Goal: Task Accomplishment & Management: Manage account settings

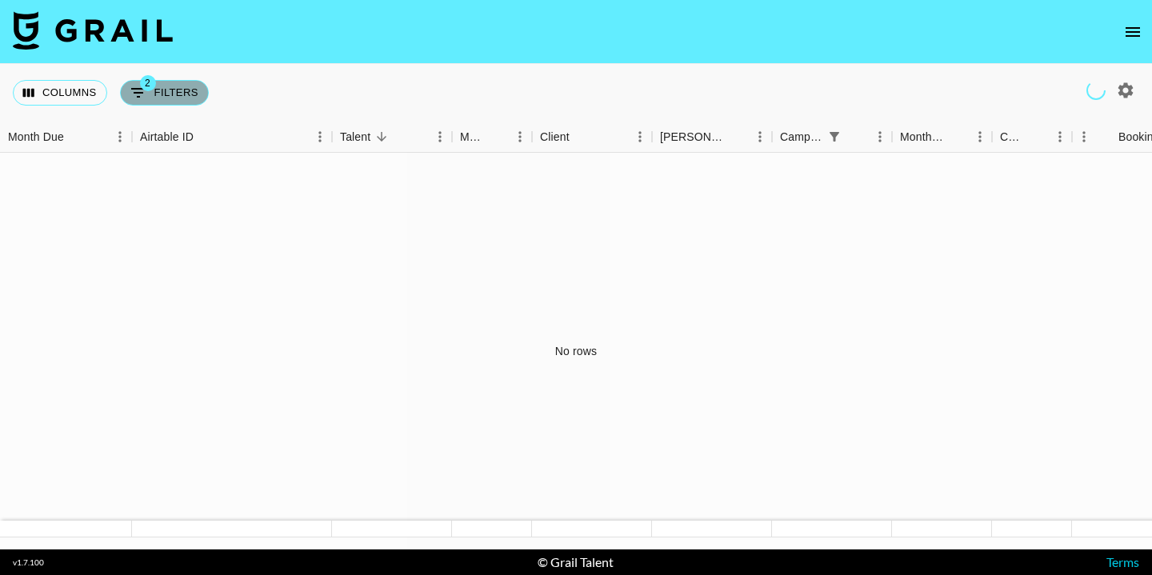
click at [171, 98] on button "2 Filters" at bounding box center [164, 93] width 89 height 26
select select "status"
select select "isNotAnyOf"
select select "campaign"
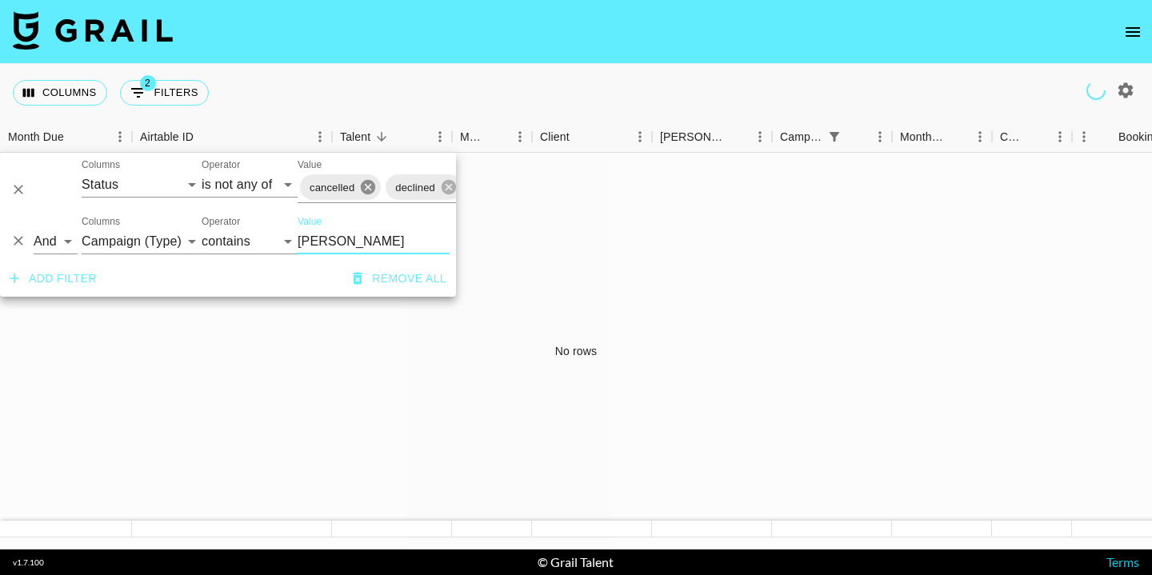
click at [366, 193] on icon at bounding box center [368, 187] width 14 height 14
click at [343, 250] on input "shein" at bounding box center [374, 242] width 152 height 26
click at [500, 137] on icon "Sort" at bounding box center [497, 137] width 14 height 14
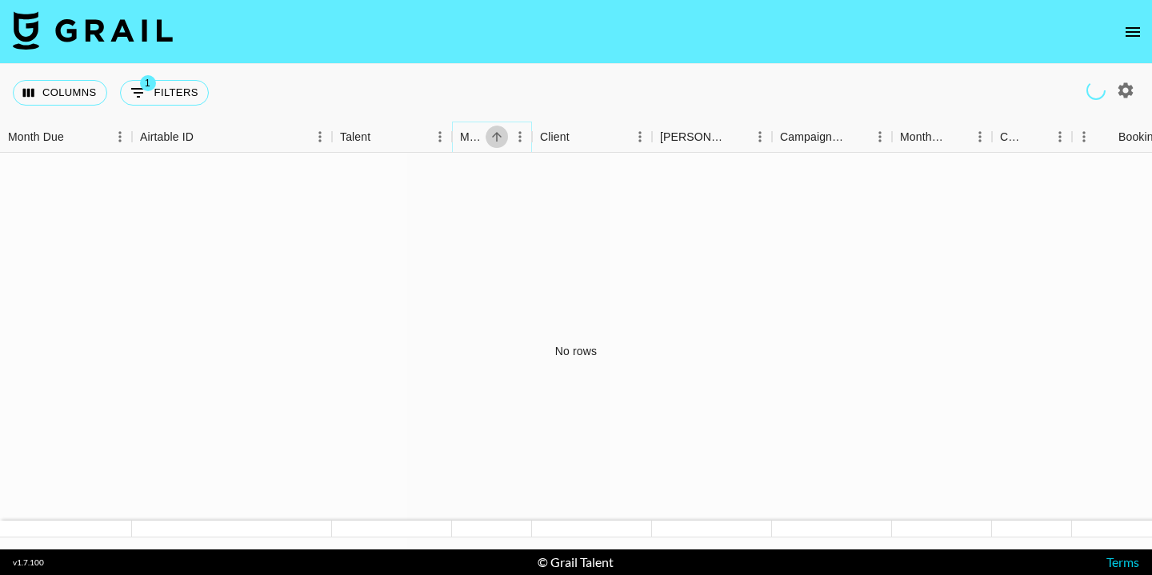
click at [495, 135] on icon "Sort" at bounding box center [497, 137] width 10 height 10
click at [394, 137] on div "Talent" at bounding box center [384, 137] width 88 height 31
click at [386, 137] on icon "Sort" at bounding box center [382, 137] width 10 height 10
click at [1134, 38] on icon "open drawer" at bounding box center [1133, 31] width 19 height 19
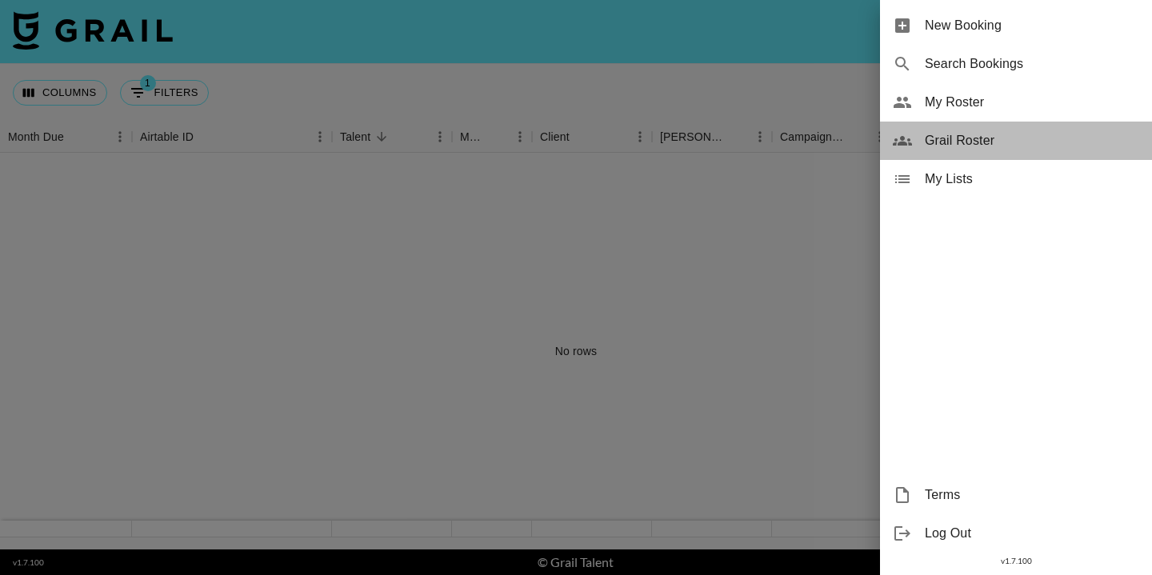
click at [996, 144] on span "Grail Roster" at bounding box center [1032, 140] width 214 height 19
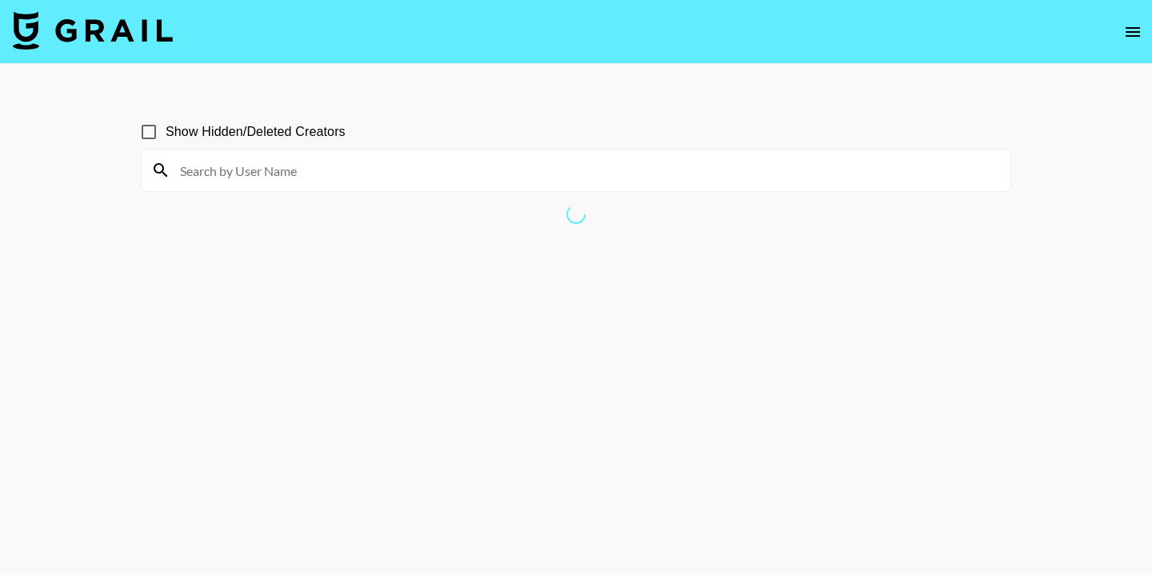
click at [381, 167] on input at bounding box center [585, 171] width 831 height 26
click at [379, 179] on input "khlh" at bounding box center [585, 171] width 831 height 26
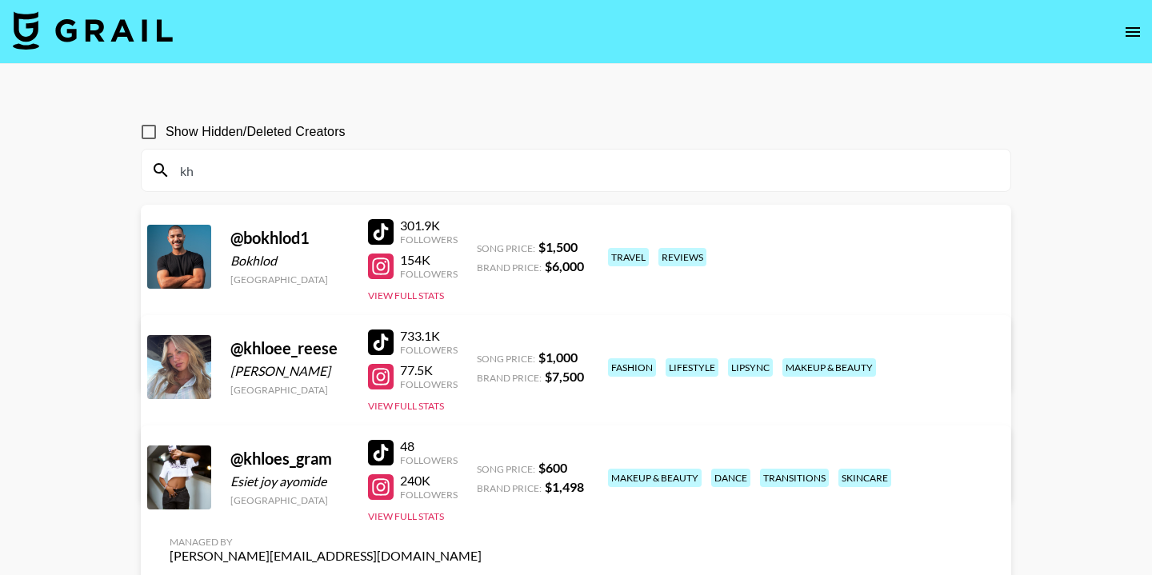
type input "k"
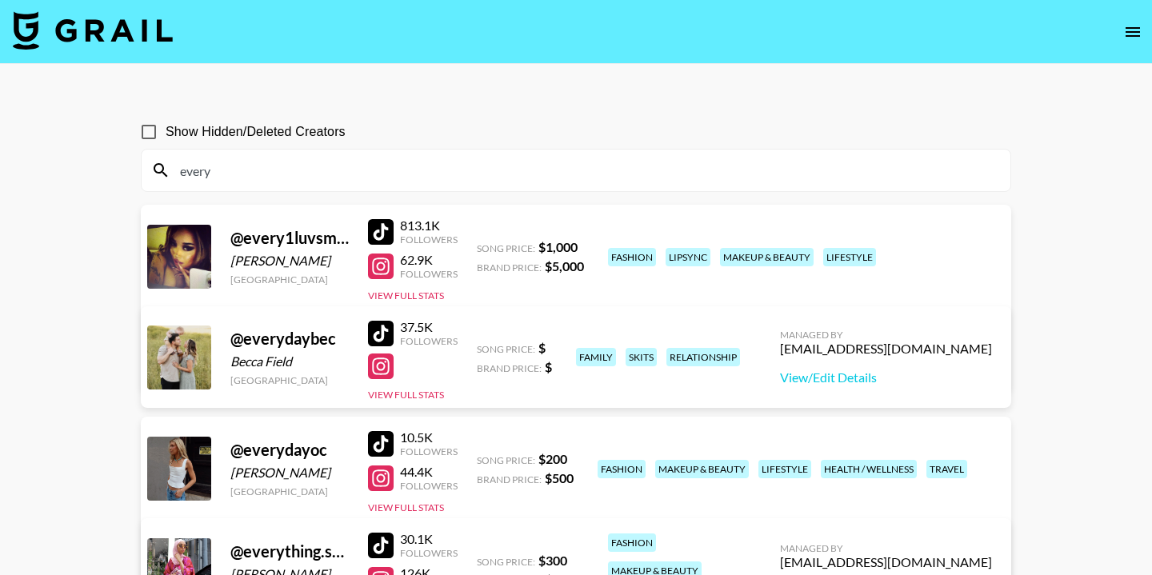
click at [482, 356] on link "View/Edit Details" at bounding box center [326, 364] width 312 height 16
click at [254, 166] on input "every" at bounding box center [585, 171] width 831 height 26
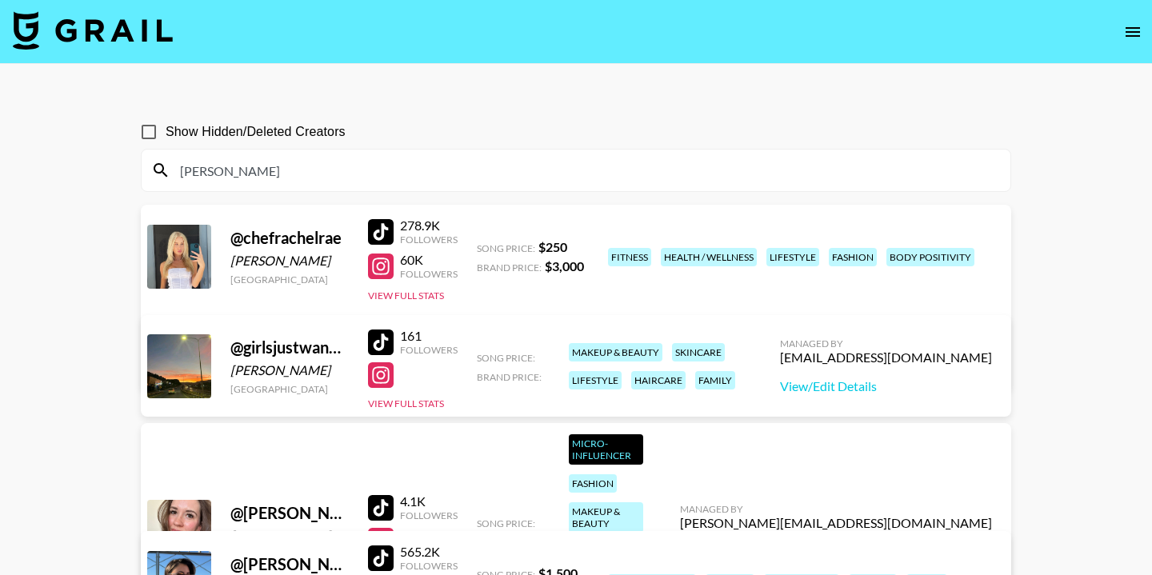
click at [327, 165] on input "rachel" at bounding box center [585, 171] width 831 height 26
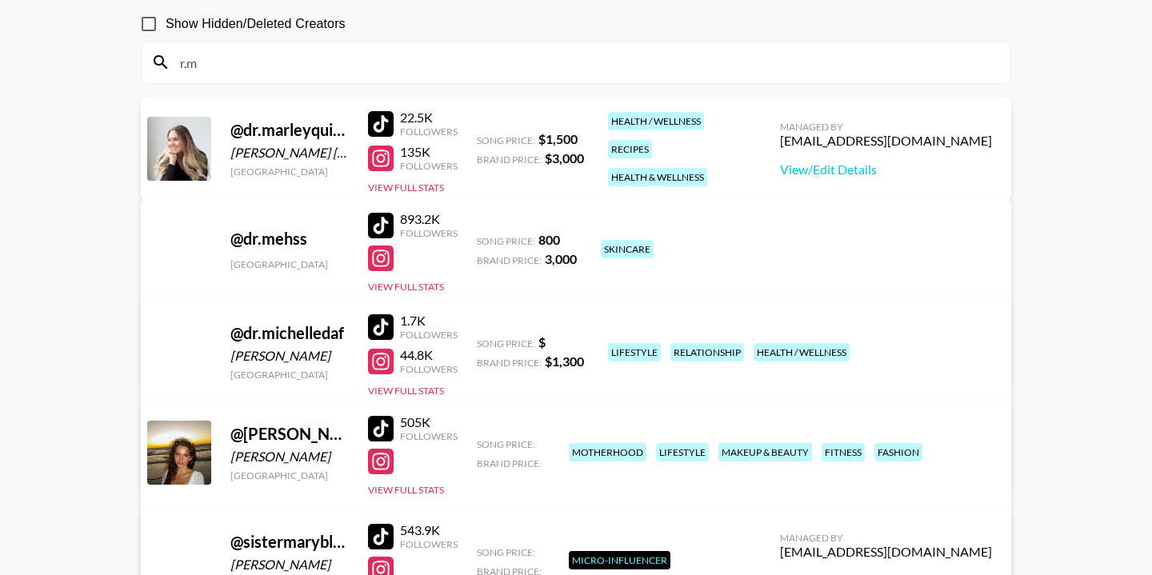
scroll to position [152, 0]
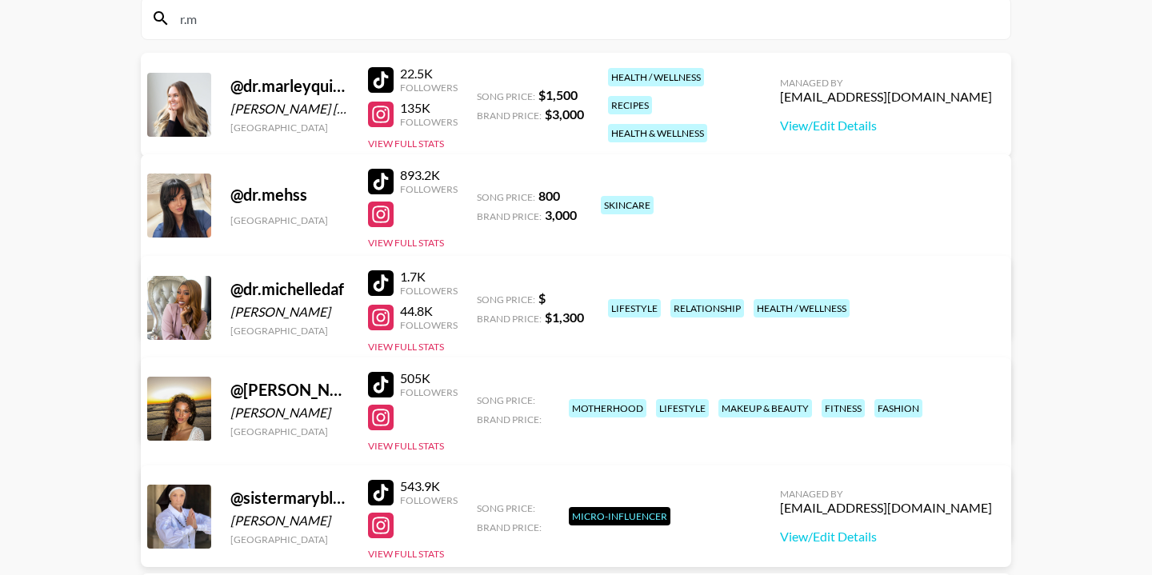
type input "r.m"
click at [482, 507] on link "View/Edit Details" at bounding box center [326, 515] width 312 height 16
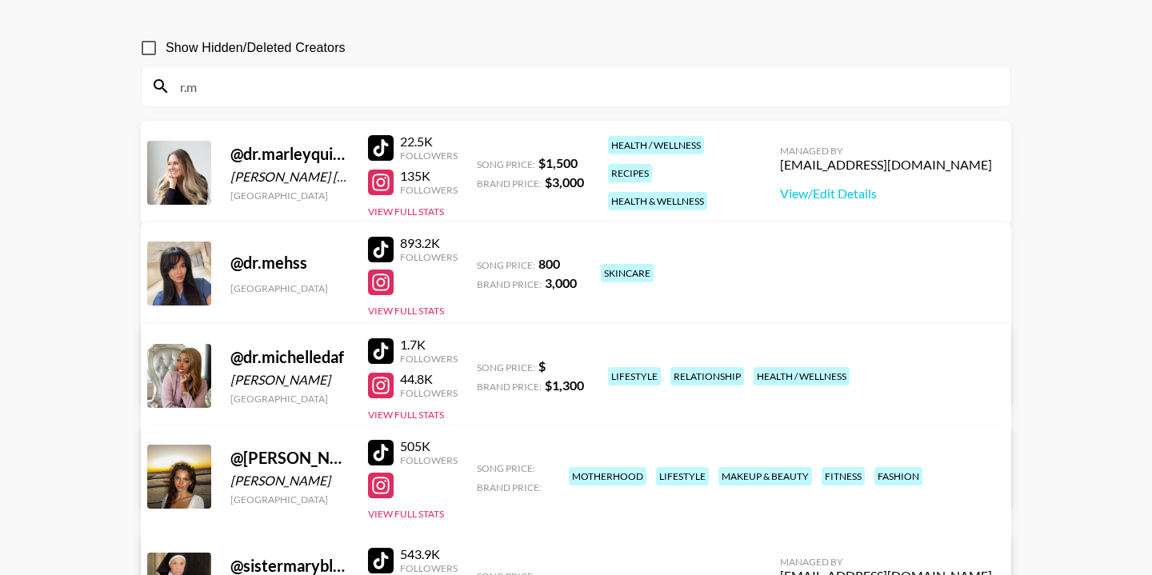
scroll to position [56, 0]
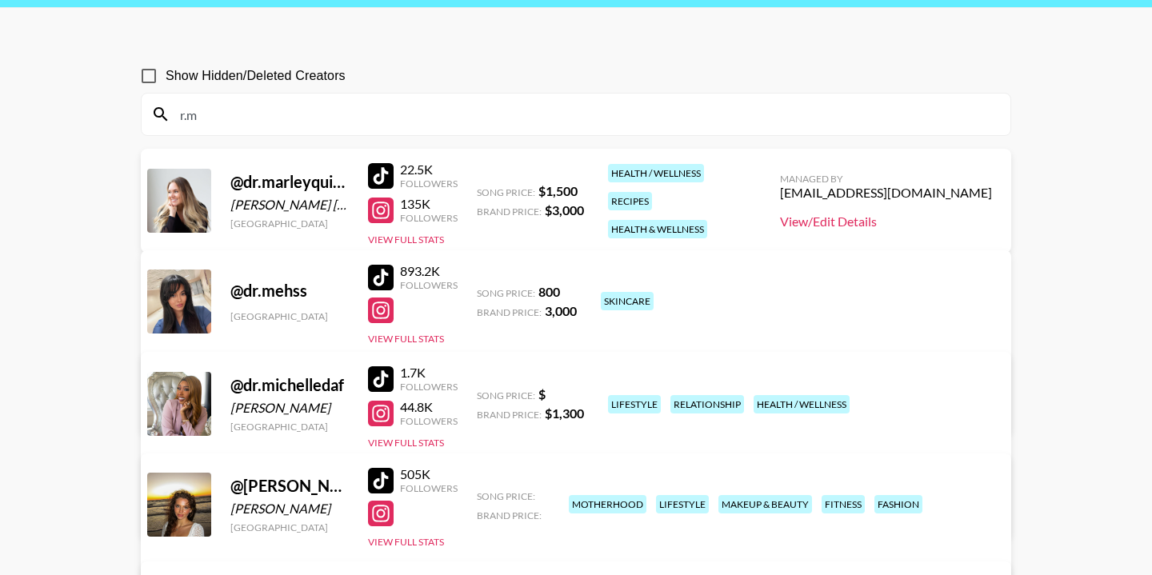
click at [888, 221] on link "View/Edit Details" at bounding box center [886, 222] width 212 height 16
click at [340, 124] on input "r.m" at bounding box center [585, 115] width 831 height 26
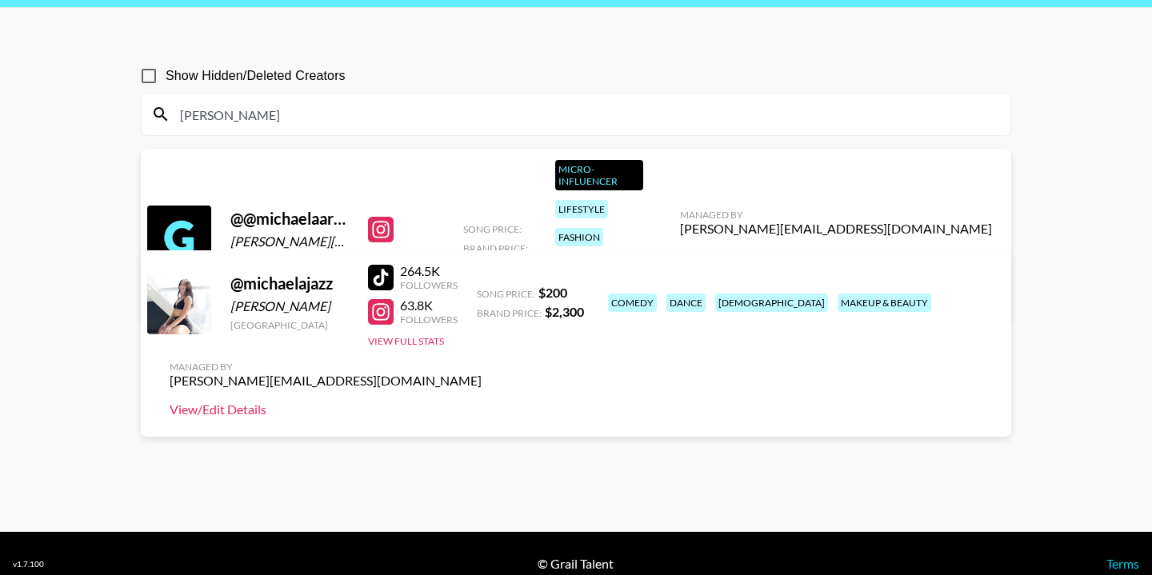
type input "michaela"
click at [482, 402] on link "View/Edit Details" at bounding box center [326, 410] width 312 height 16
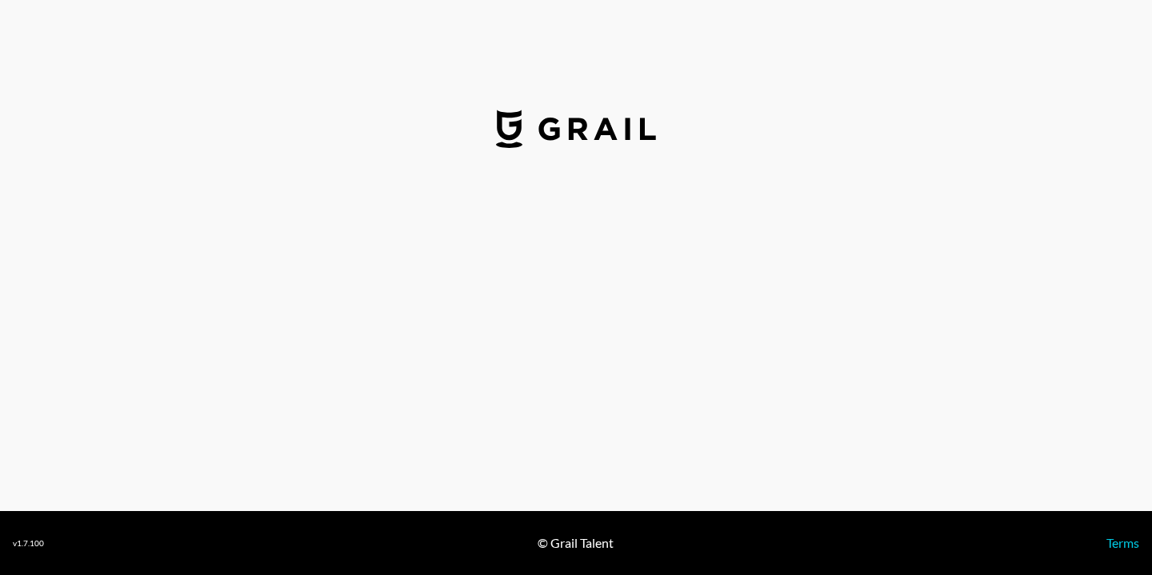
select select "USD"
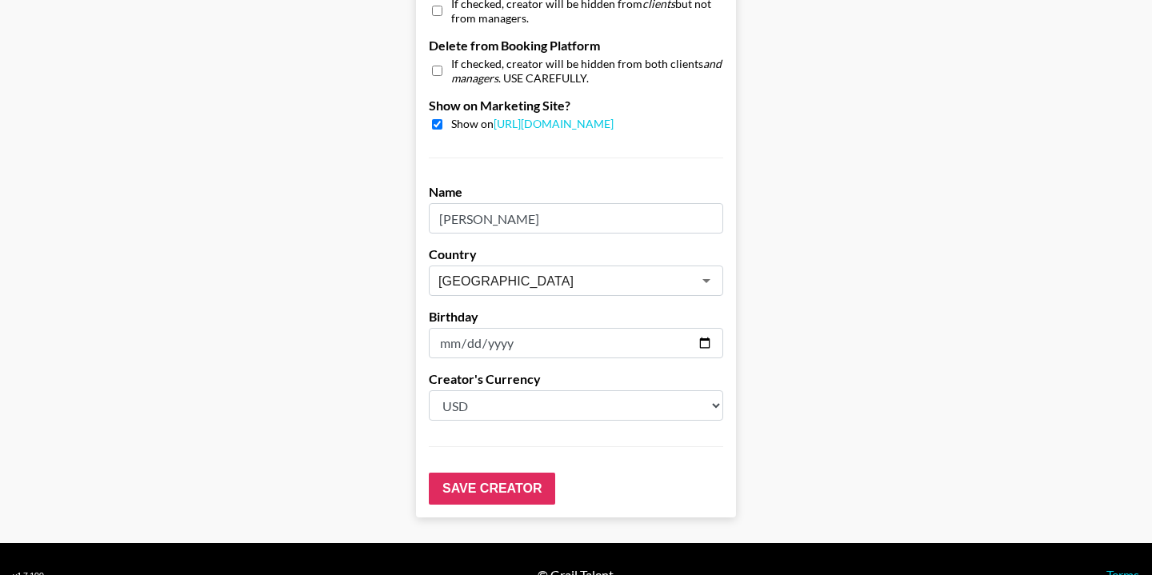
scroll to position [1588, 0]
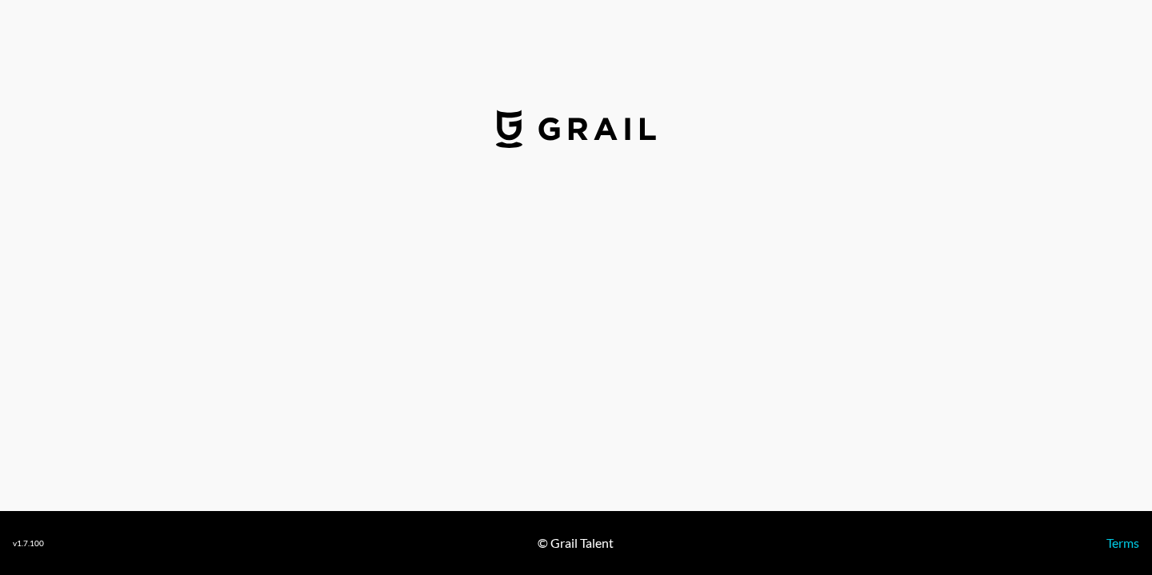
select select "USD"
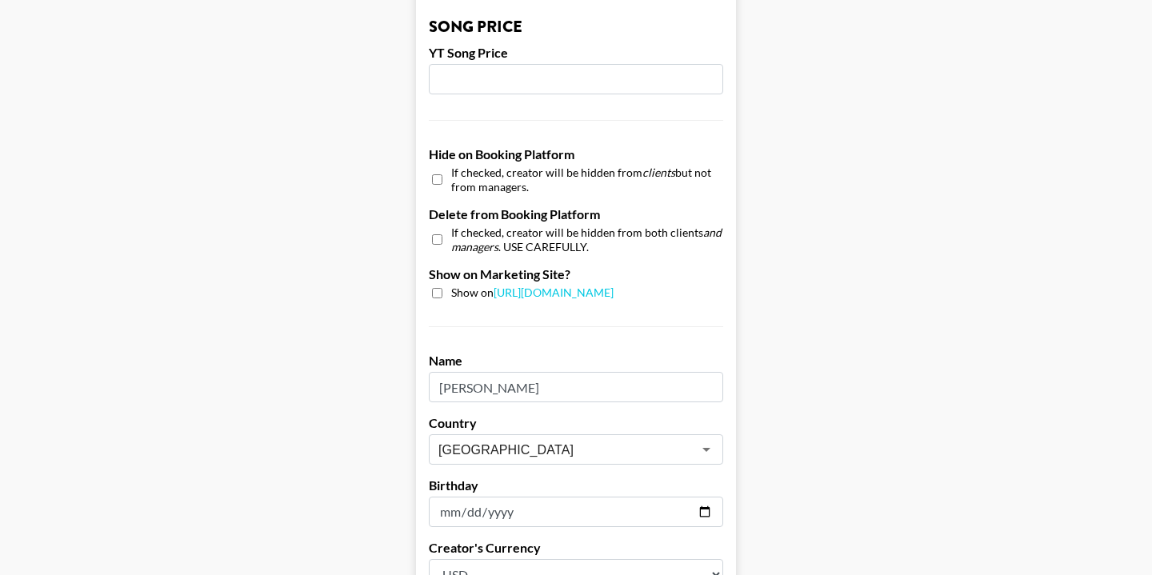
scroll to position [1521, 0]
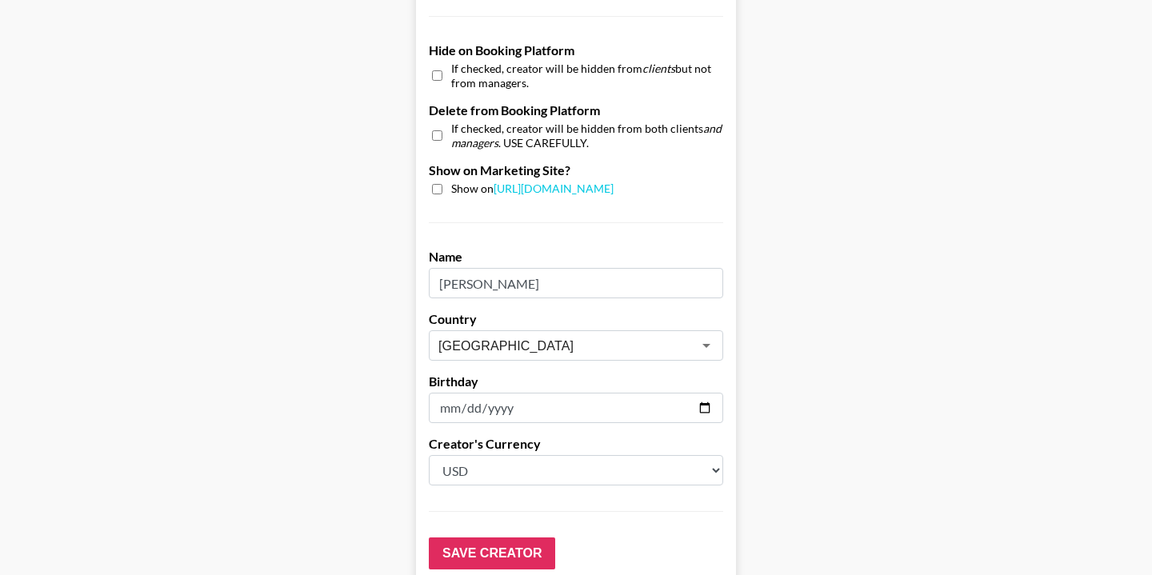
click at [438, 184] on input "checkbox" at bounding box center [437, 189] width 10 height 10
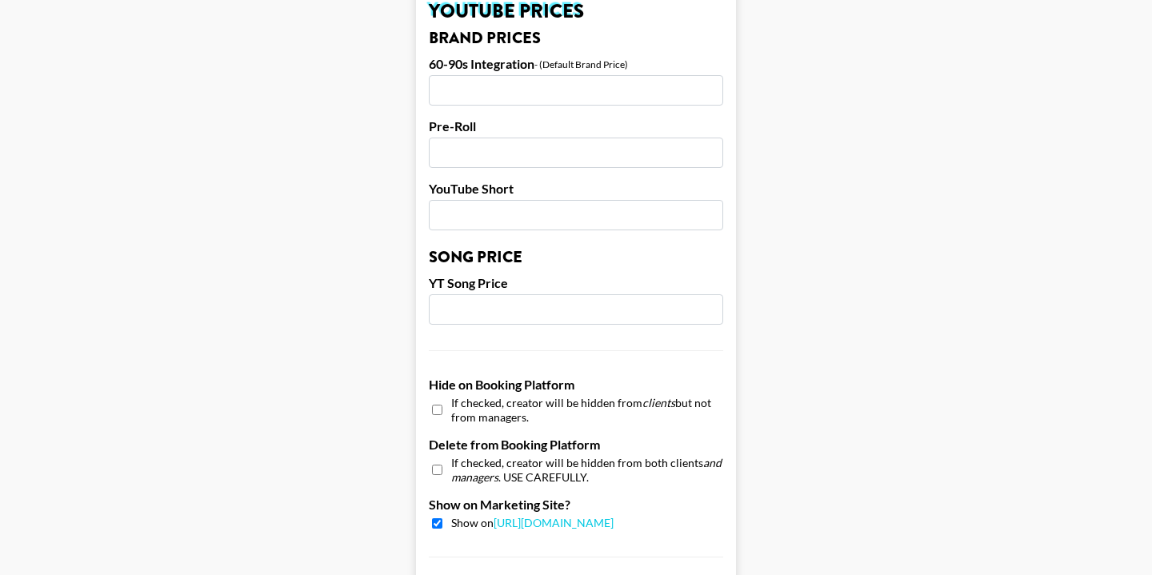
scroll to position [1208, 0]
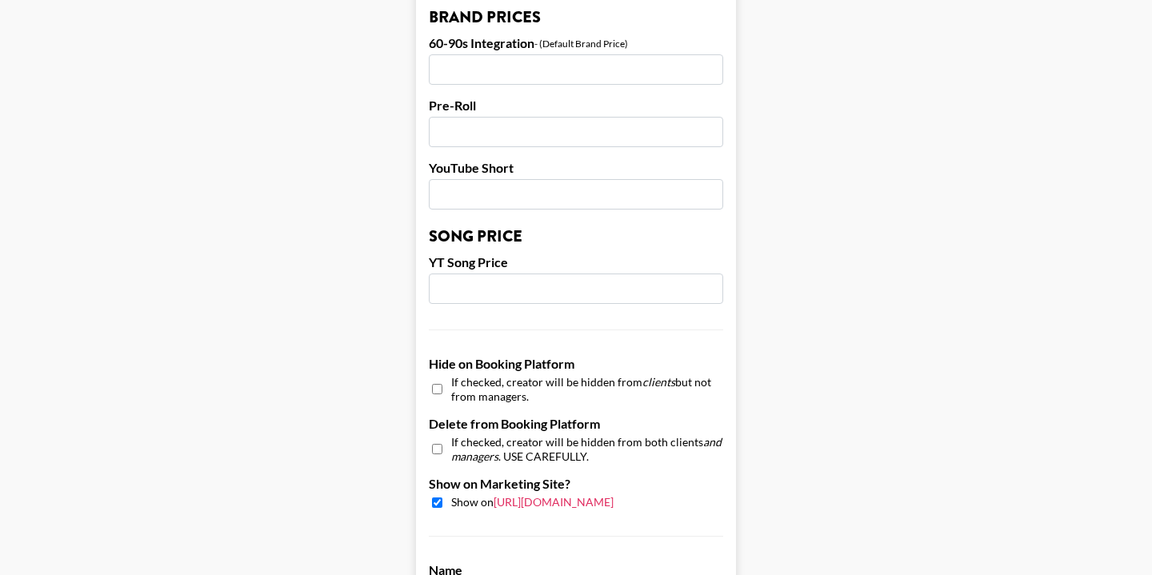
click at [551, 495] on link "[URL][DOMAIN_NAME]" at bounding box center [554, 502] width 120 height 14
click at [442, 498] on input "checkbox" at bounding box center [437, 503] width 10 height 10
checkbox input "false"
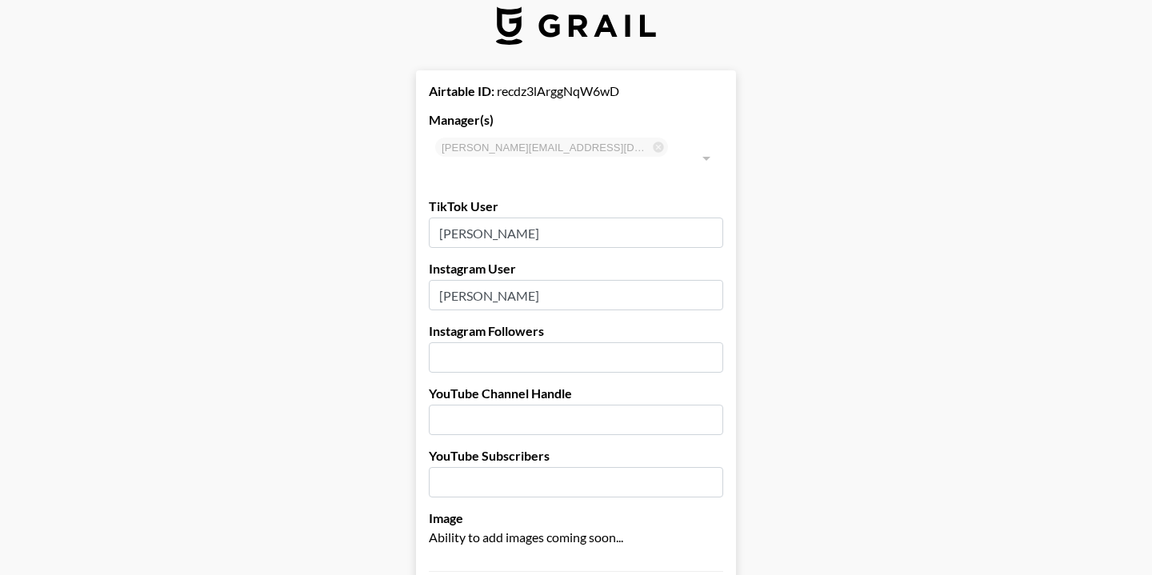
scroll to position [0, 0]
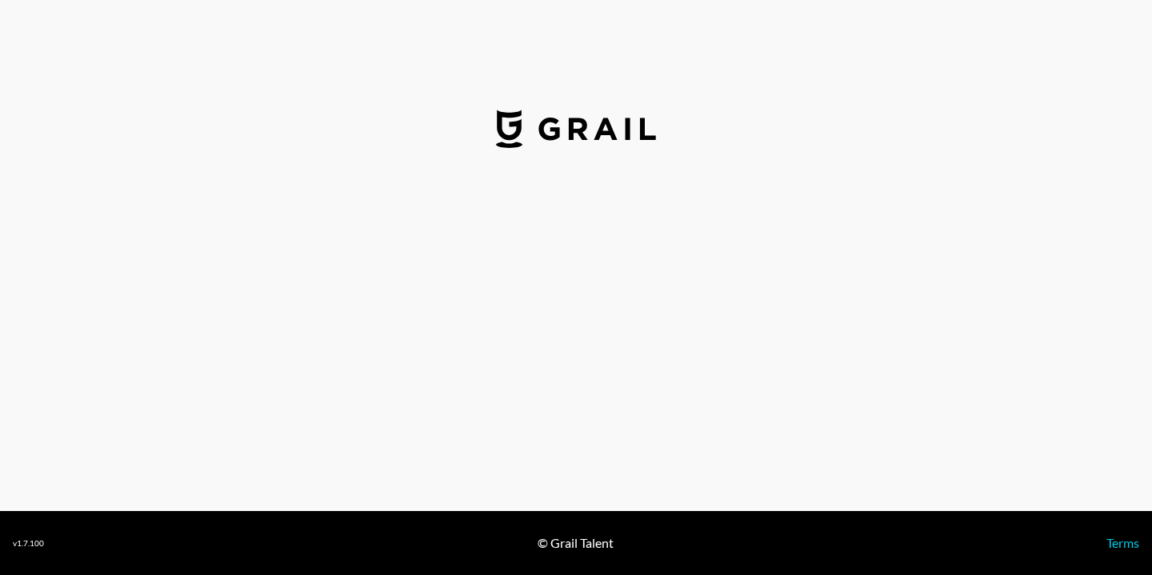
select select "USD"
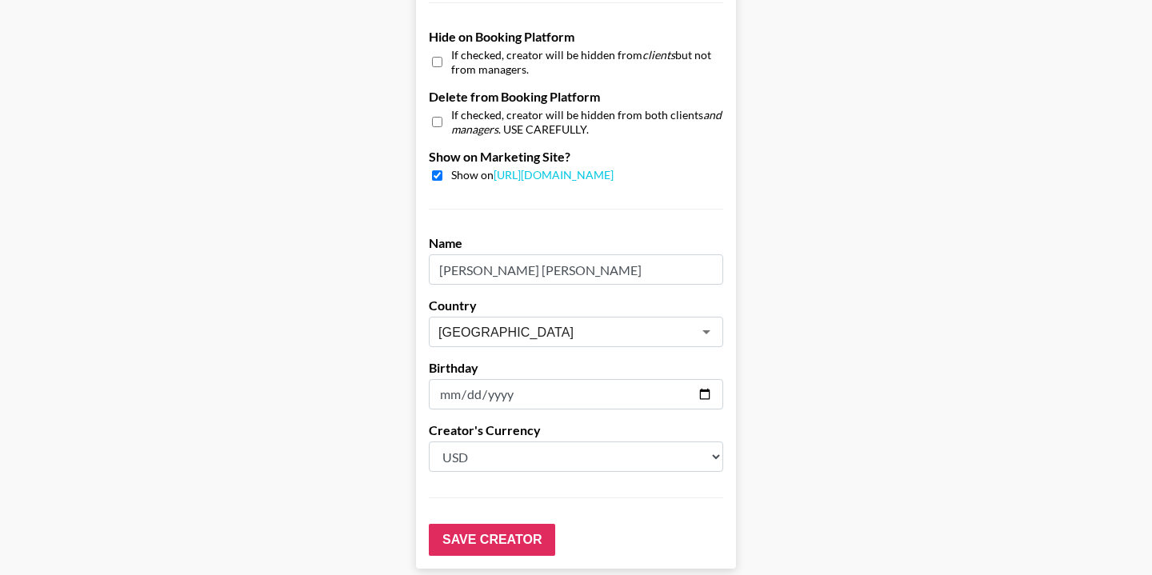
scroll to position [1505, 0]
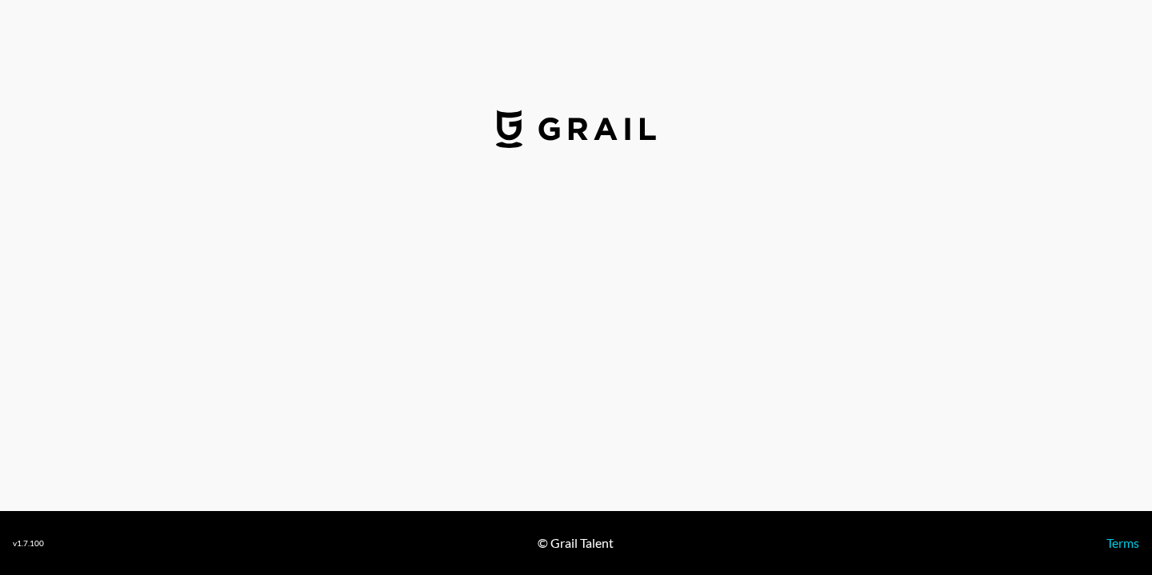
select select "USD"
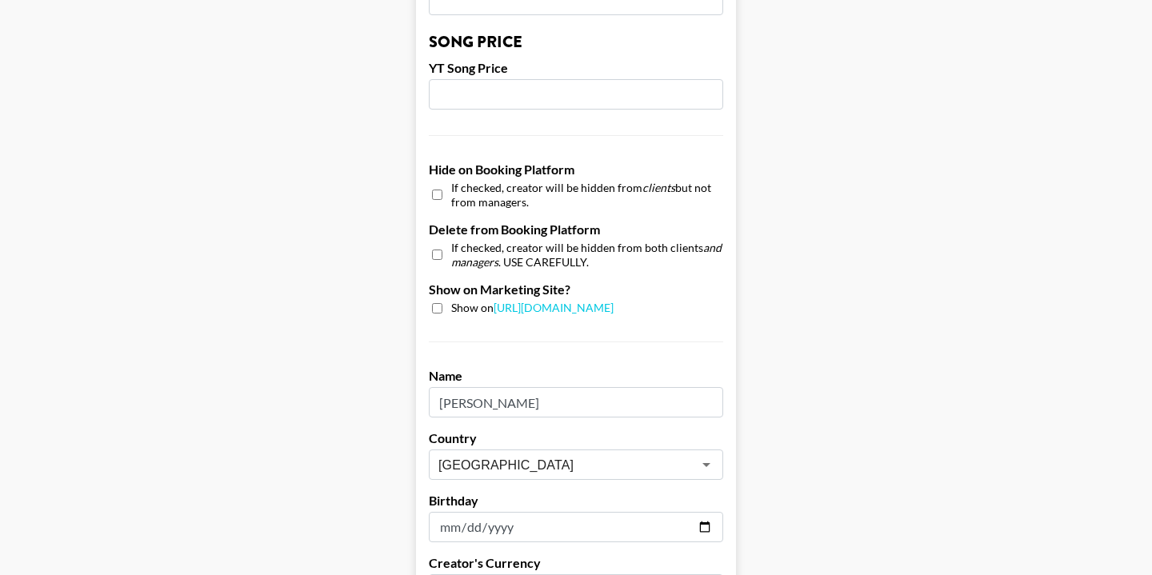
scroll to position [1445, 0]
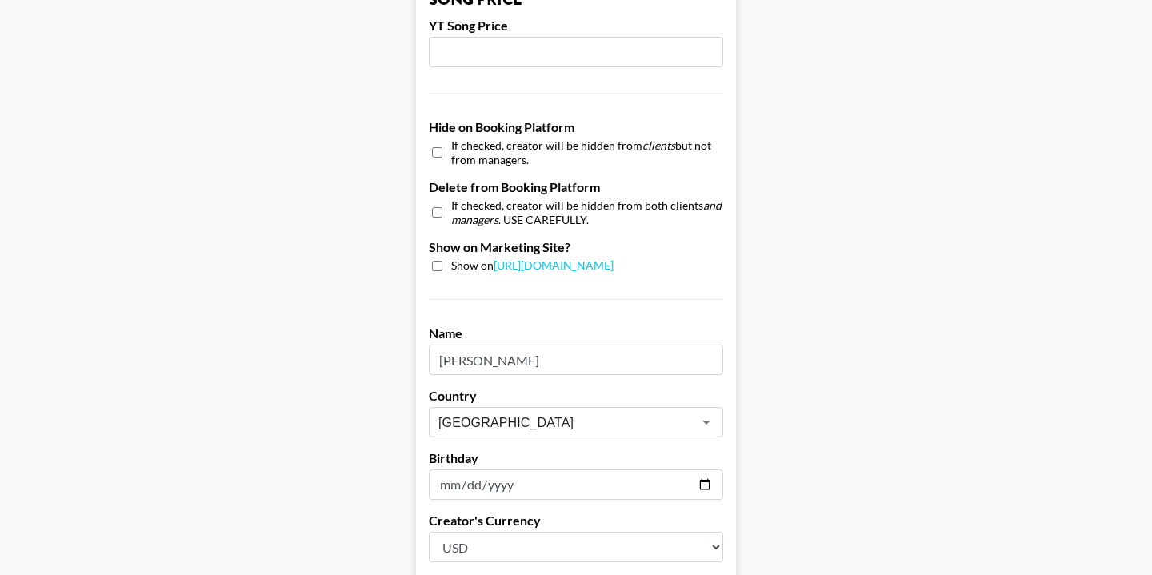
click at [435, 261] on input "checkbox" at bounding box center [437, 266] width 10 height 10
checkbox input "true"
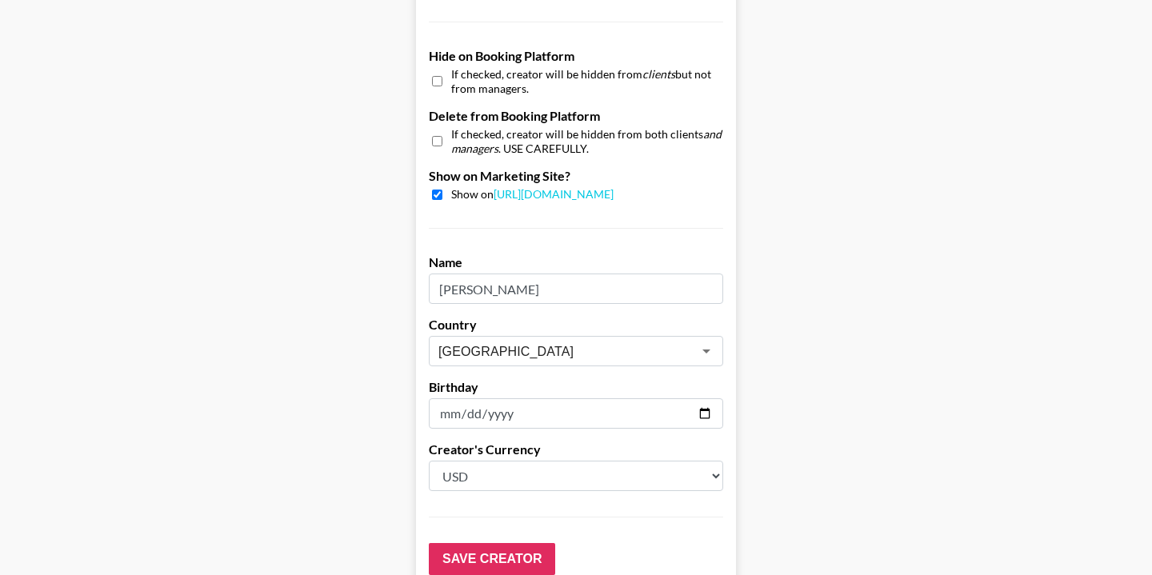
scroll to position [1596, 0]
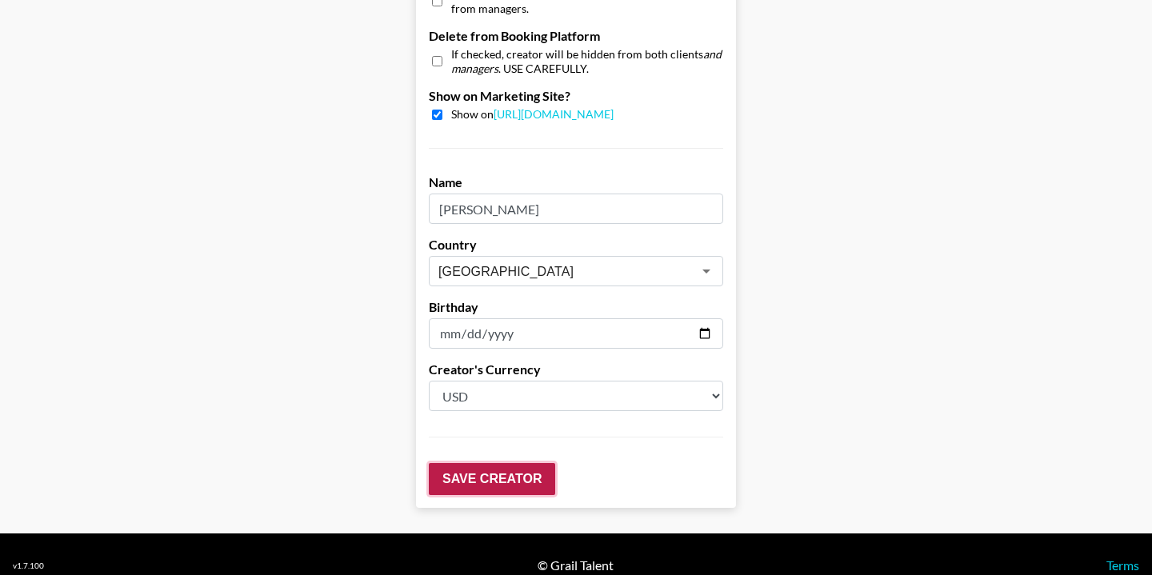
click at [471, 464] on input "Save Creator" at bounding box center [492, 479] width 126 height 32
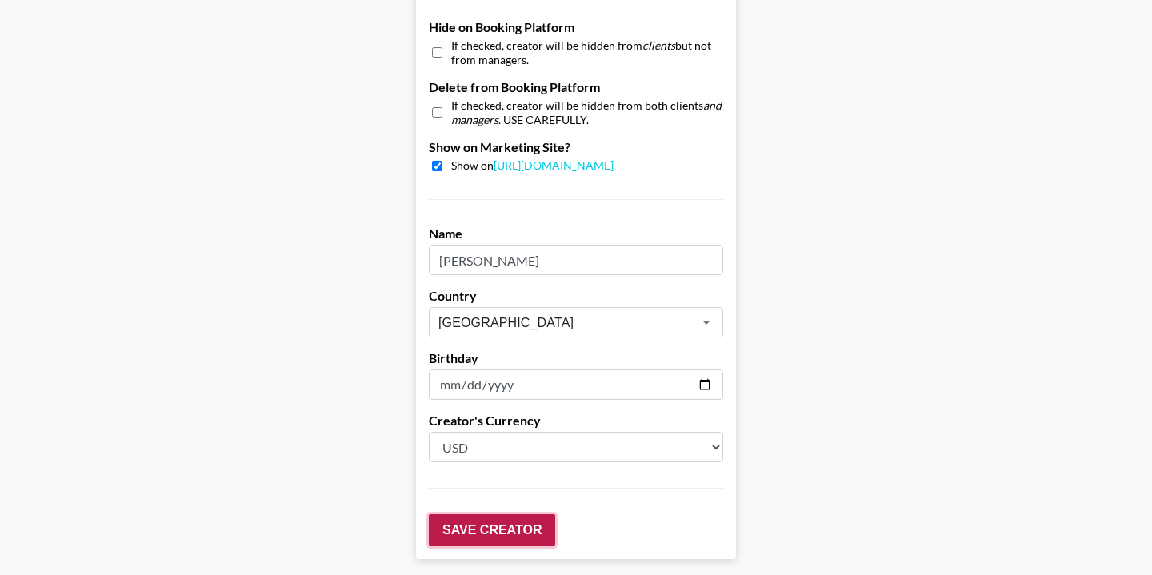
scroll to position [1647, 0]
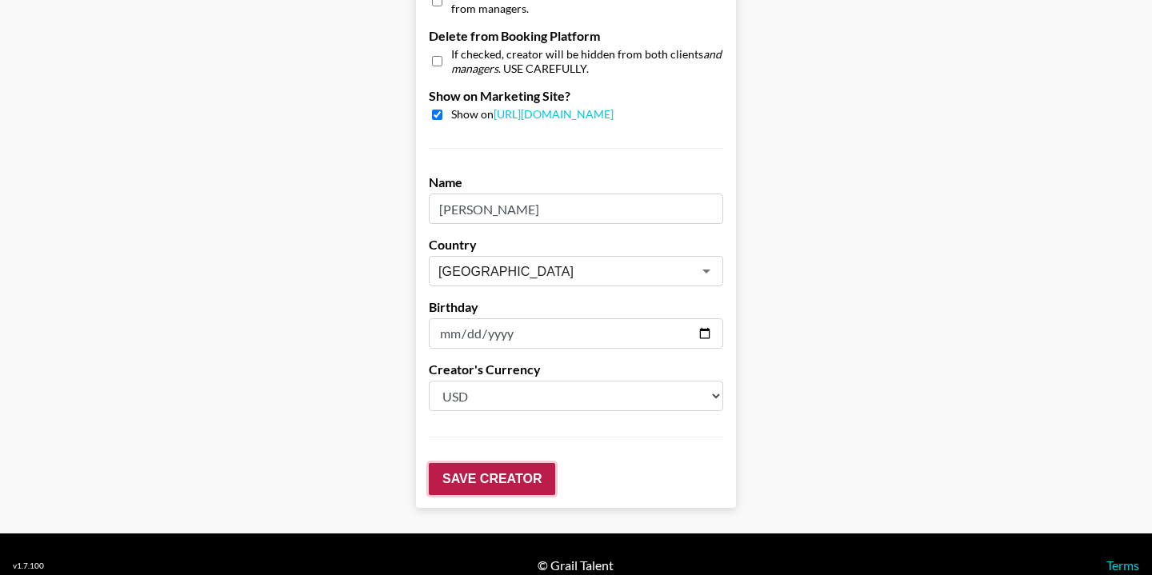
click at [471, 464] on input "Save Creator" at bounding box center [492, 479] width 126 height 32
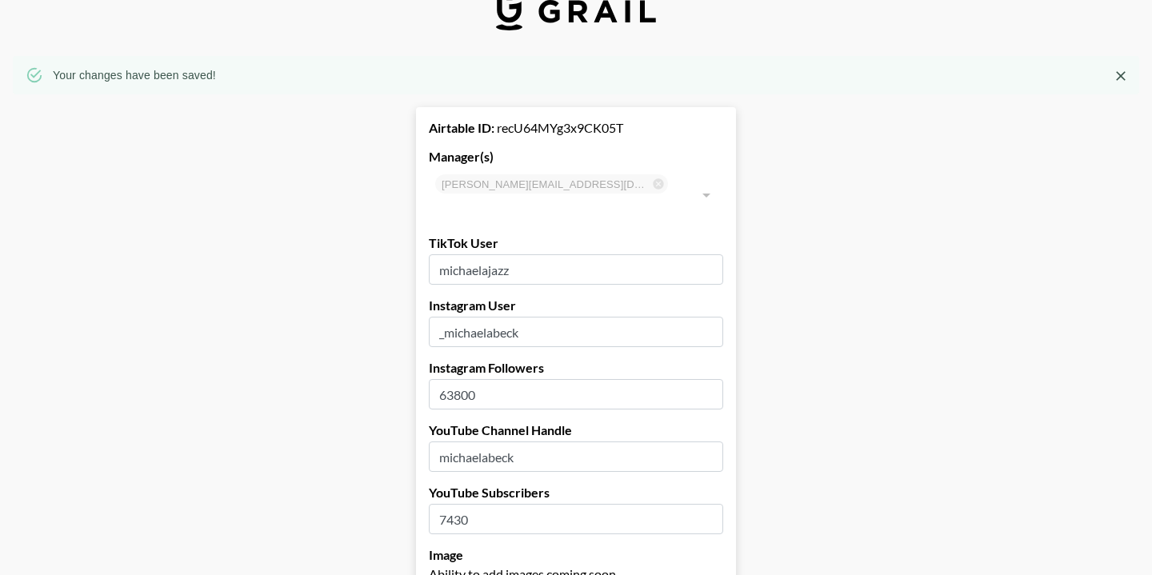
scroll to position [0, 0]
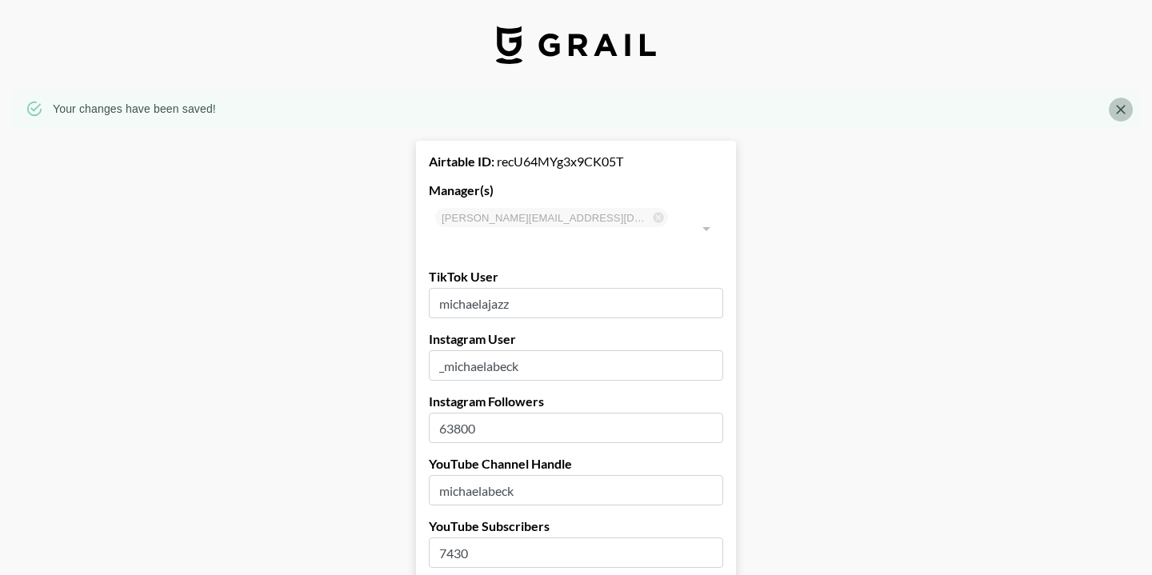
click at [1116, 113] on icon "Close" at bounding box center [1121, 110] width 16 height 16
